Goal: Find specific page/section: Find specific page/section

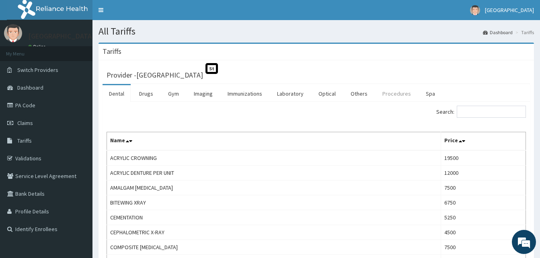
drag, startPoint x: 297, startPoint y: 95, endPoint x: 411, endPoint y: 95, distance: 113.7
click at [298, 95] on link "Laboratory" at bounding box center [289, 93] width 39 height 17
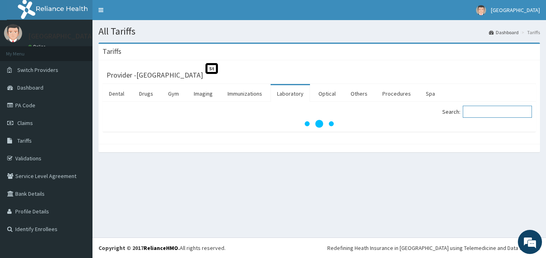
click at [479, 109] on input "Search:" at bounding box center [497, 112] width 69 height 12
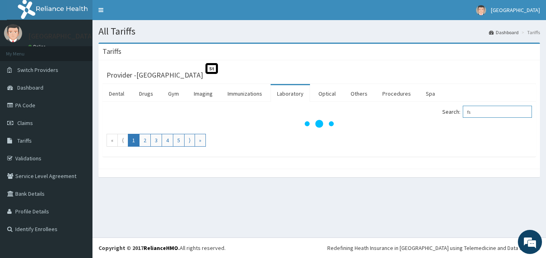
type input "fsh"
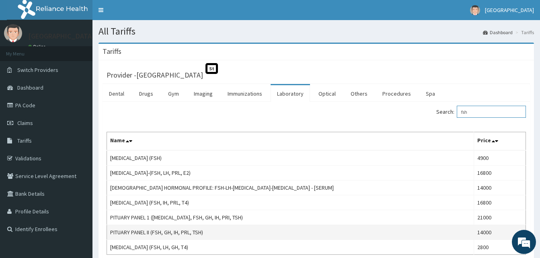
scroll to position [40, 0]
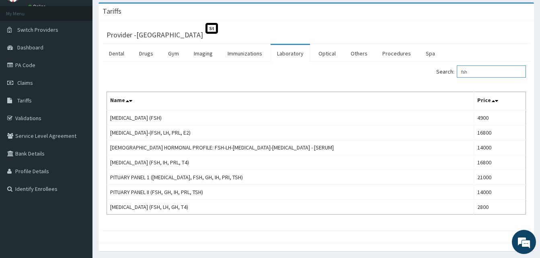
click at [502, 76] on input "fsh" at bounding box center [491, 72] width 69 height 12
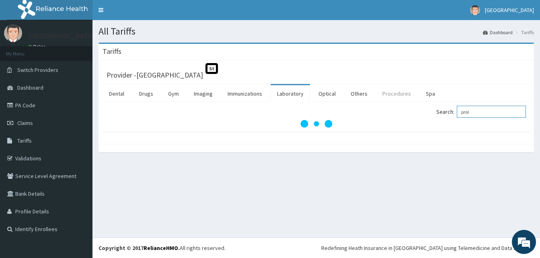
scroll to position [0, 0]
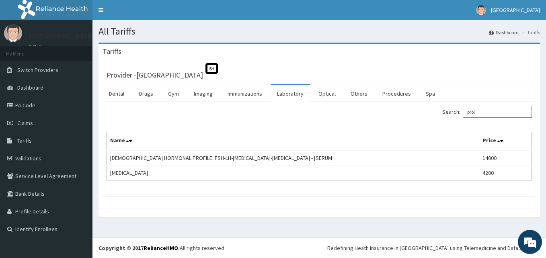
click at [490, 110] on input "prol" at bounding box center [497, 112] width 69 height 12
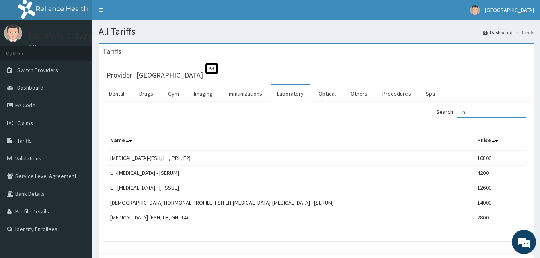
type input "lh"
click at [107, 82] on div "Provider - [GEOGRAPHIC_DATA]" at bounding box center [315, 74] width 427 height 20
